Goal: Transaction & Acquisition: Purchase product/service

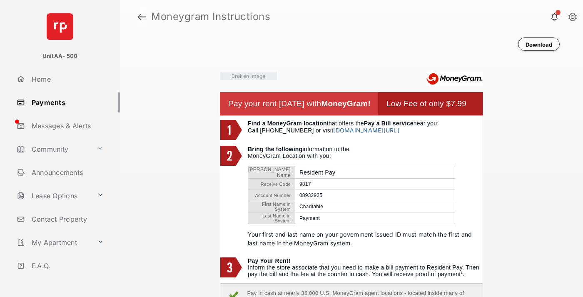
click at [142, 17] on link at bounding box center [141, 17] width 9 height 20
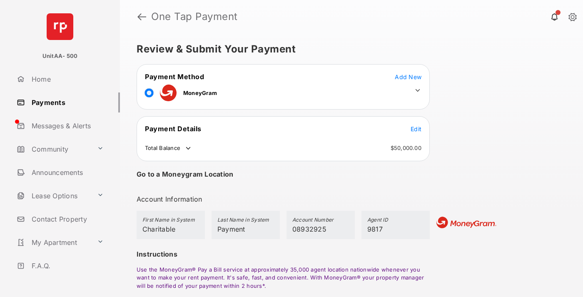
click at [416, 129] on span "Edit" at bounding box center [415, 128] width 11 height 7
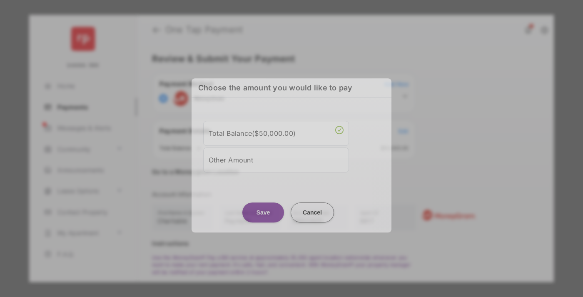
click at [276, 159] on div "Other Amount" at bounding box center [276, 160] width 135 height 14
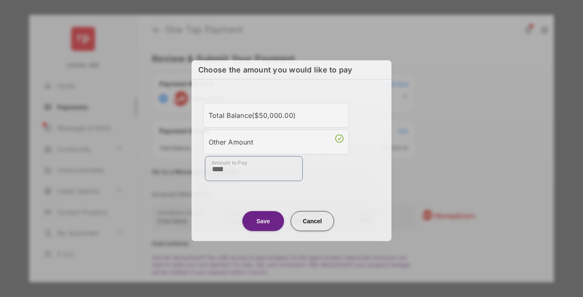
type input "****"
click at [263, 221] on button "Save" at bounding box center [263, 221] width 42 height 20
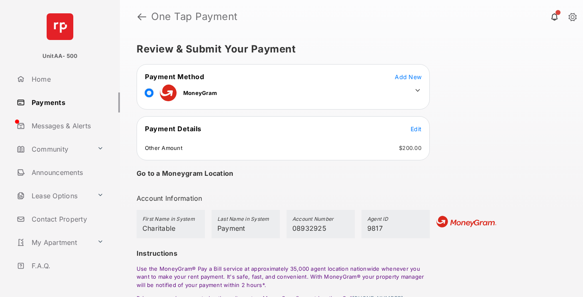
click at [418, 90] on icon at bounding box center [417, 90] width 7 height 7
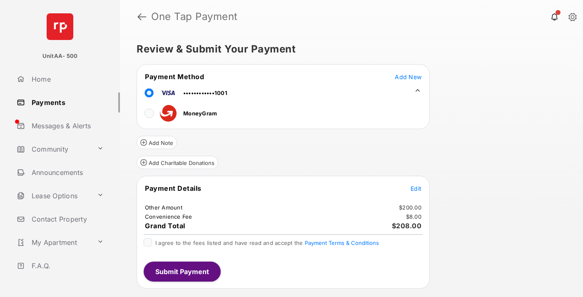
click at [177, 162] on button "Add Charitable Donations" at bounding box center [178, 162] width 82 height 13
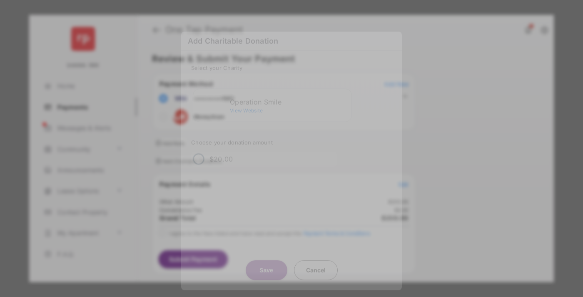
click at [289, 100] on div "Operation Smile" at bounding box center [289, 101] width 118 height 7
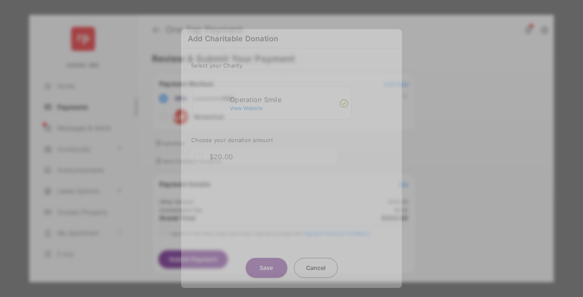
click at [266, 266] on button "Save" at bounding box center [267, 268] width 42 height 20
